Goal: Navigation & Orientation: Find specific page/section

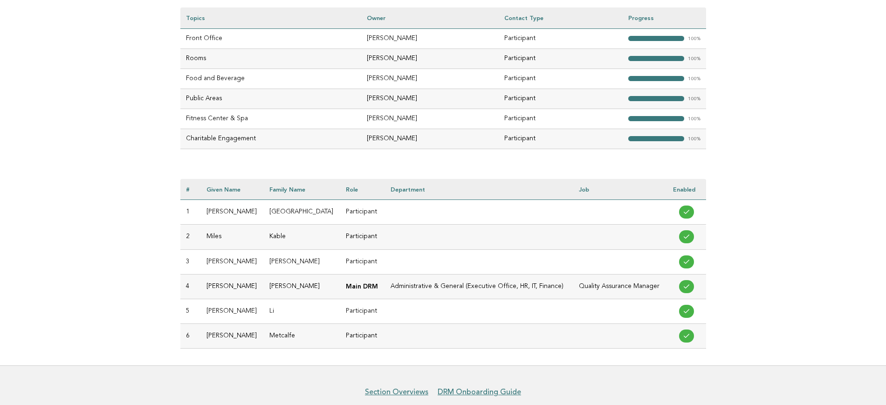
scroll to position [379, 0]
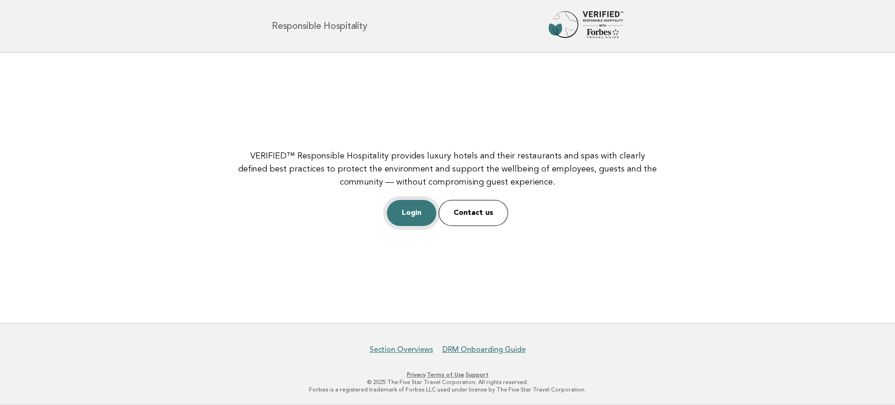
click at [411, 216] on link "Login" at bounding box center [411, 213] width 49 height 26
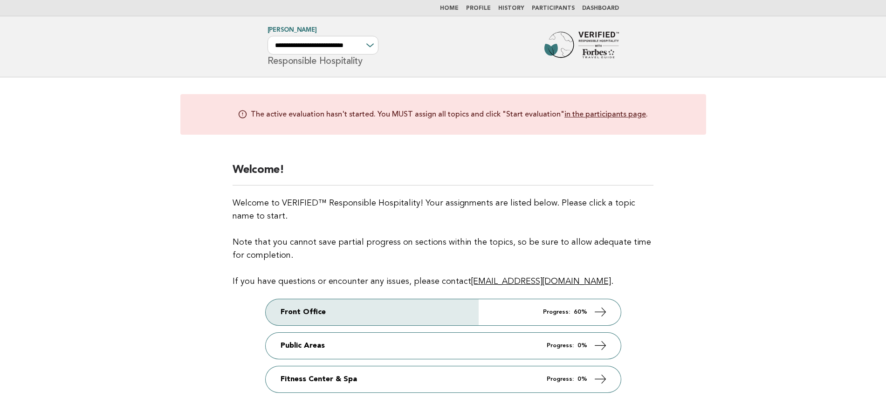
click at [549, 6] on link "Participants" at bounding box center [553, 9] width 43 height 6
